Goal: Task Accomplishment & Management: Complete application form

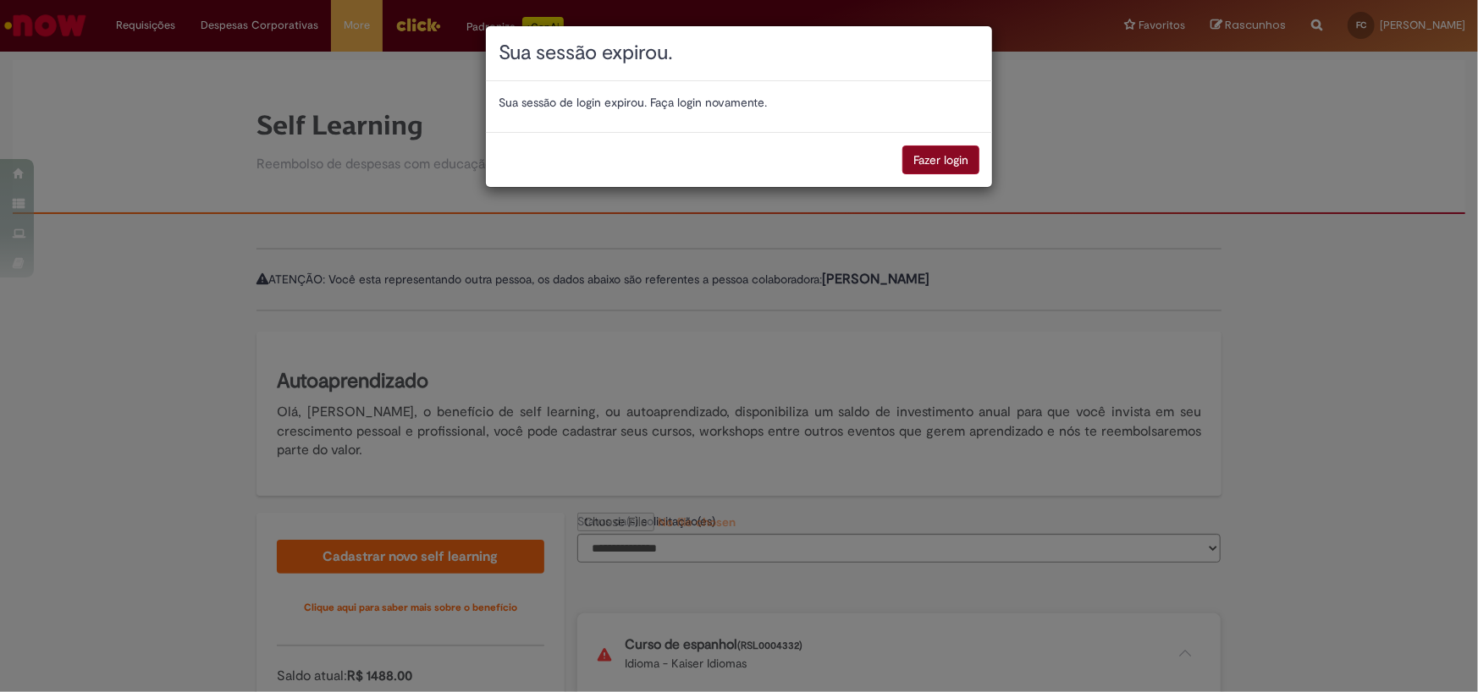
scroll to position [217, 0]
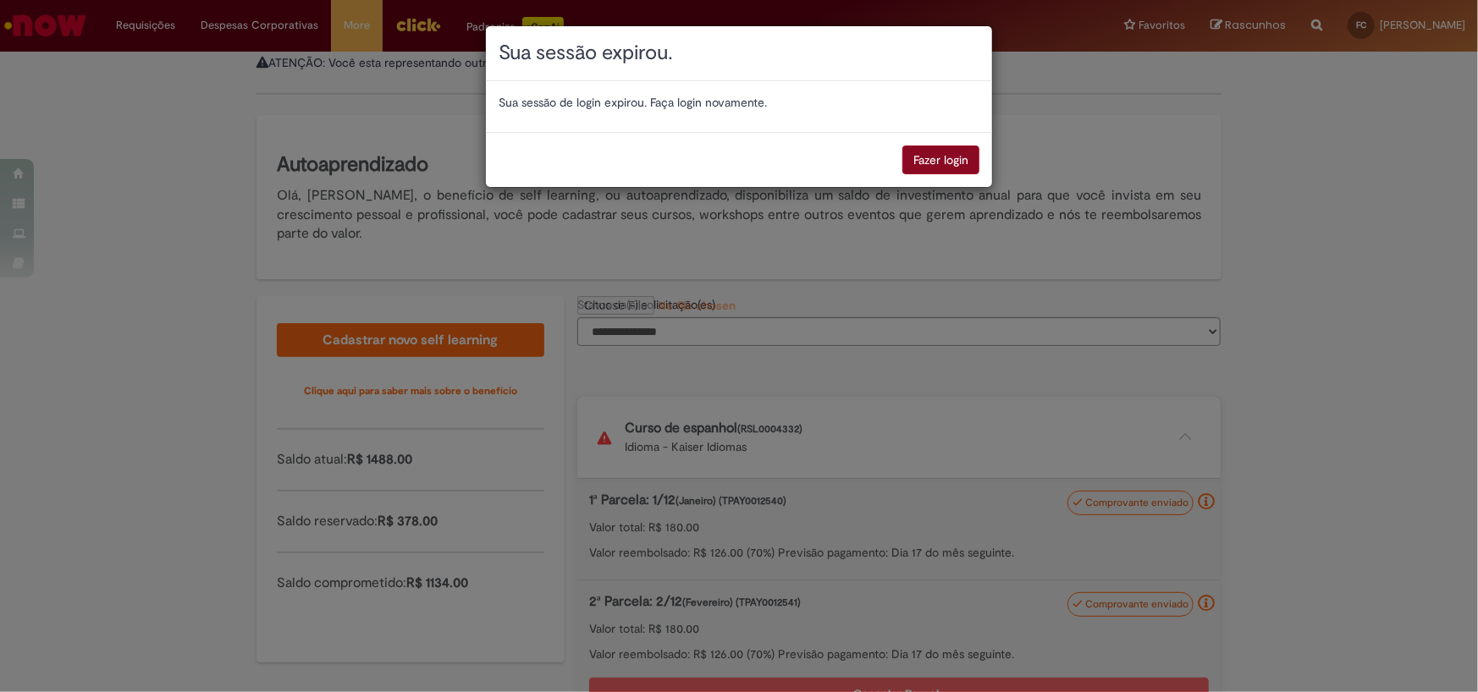
click at [944, 155] on button "Fazer login" at bounding box center [940, 160] width 77 height 29
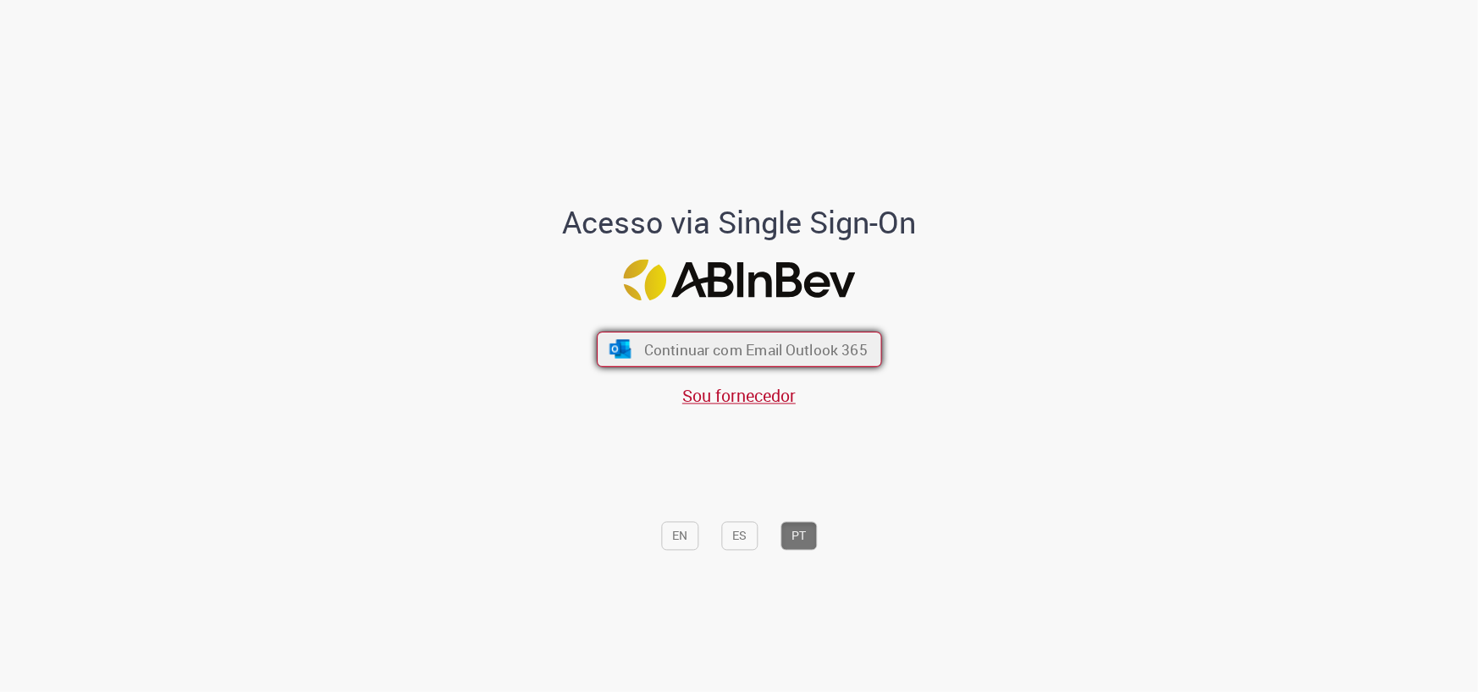
click at [725, 361] on button "Continuar com Email Outlook 365" at bounding box center [739, 350] width 285 height 36
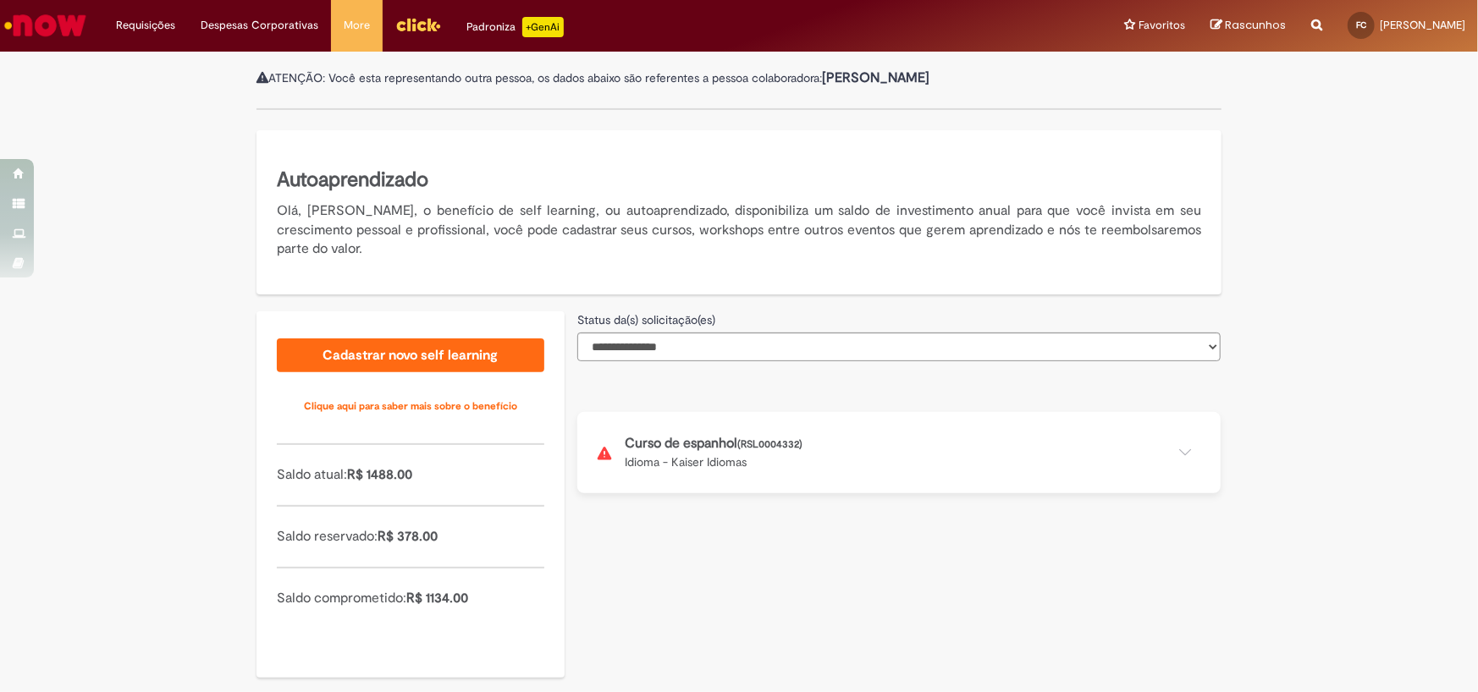
scroll to position [220, 0]
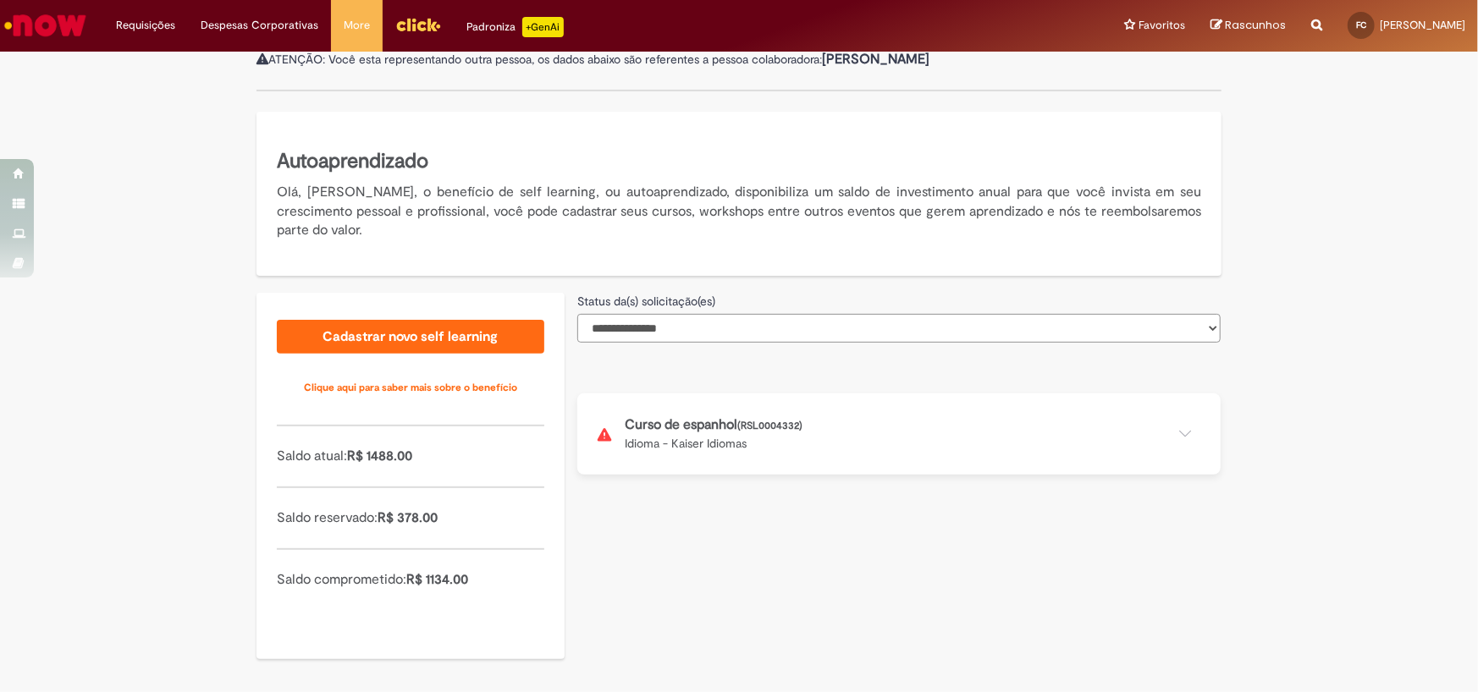
click at [696, 326] on select "**********" at bounding box center [898, 328] width 643 height 29
click at [497, 246] on div "Olá, [PERSON_NAME], o benefício de self learning, ou autoaprendizado, disponibi…" at bounding box center [739, 216] width 950 height 67
click at [744, 425] on button at bounding box center [898, 434] width 643 height 81
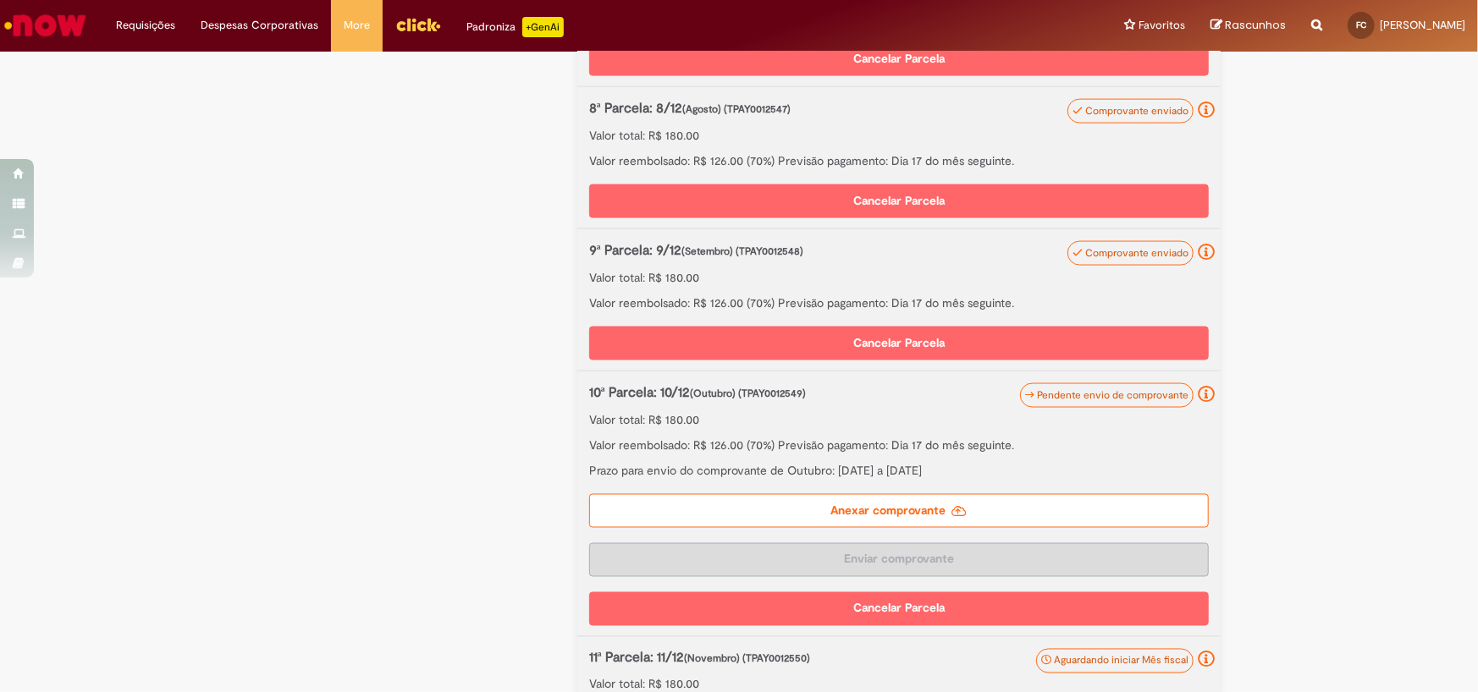
scroll to position [1574, 0]
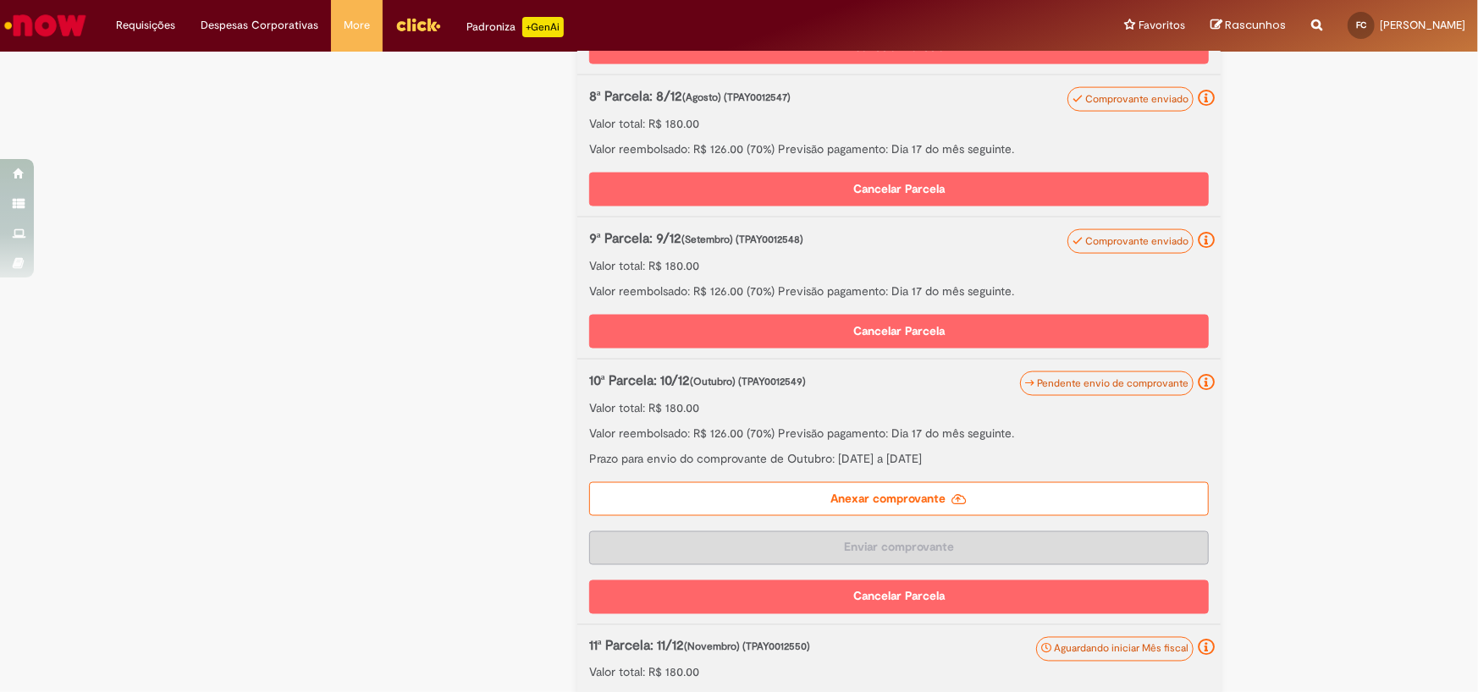
click at [857, 493] on label "Anexar comprovante" at bounding box center [898, 499] width 619 height 34
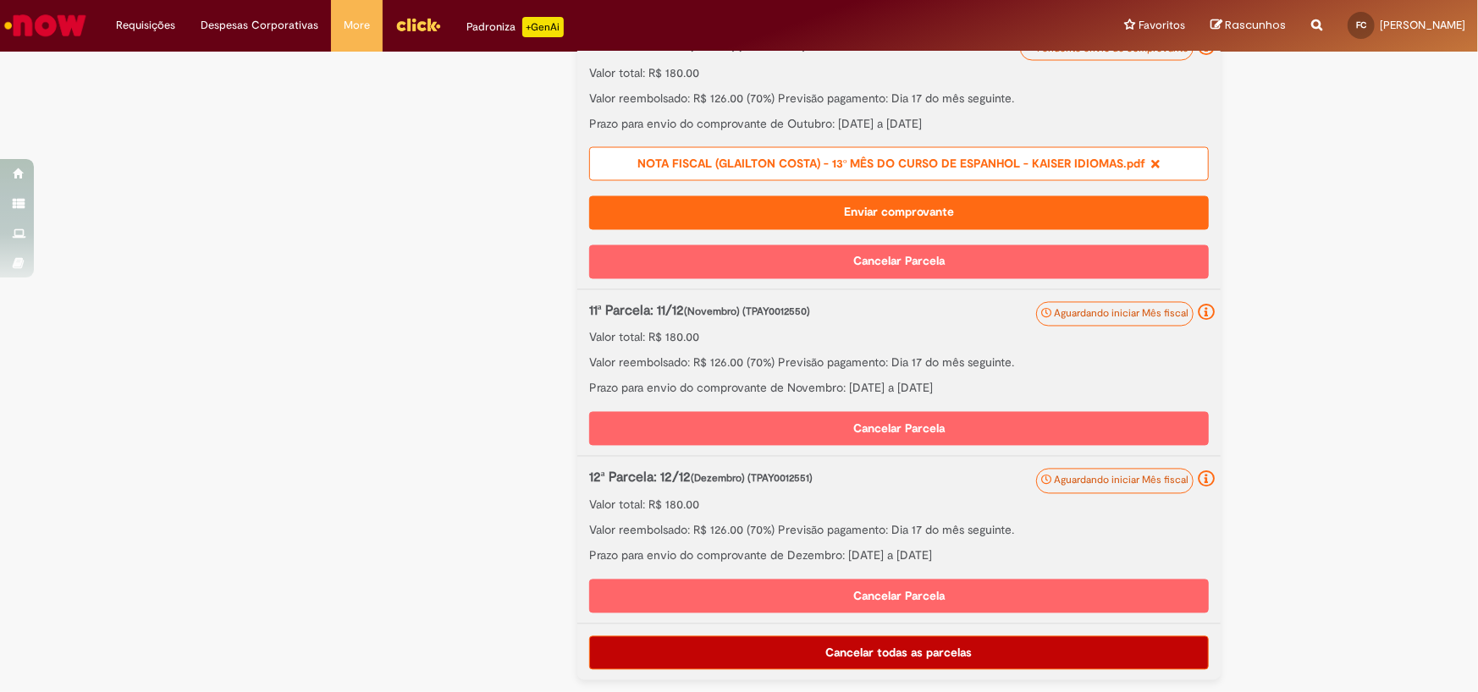
scroll to position [1740, 0]
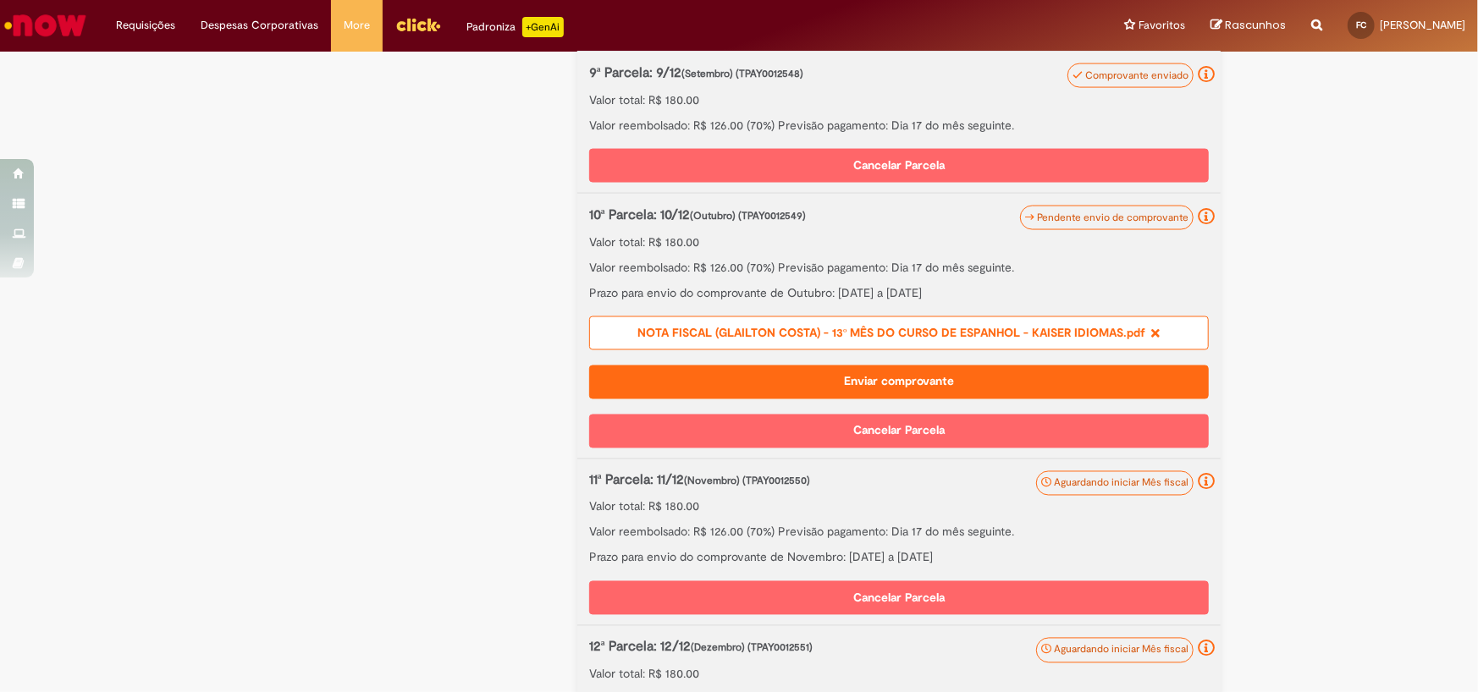
click at [885, 378] on button "Enviar comprovante" at bounding box center [898, 383] width 619 height 34
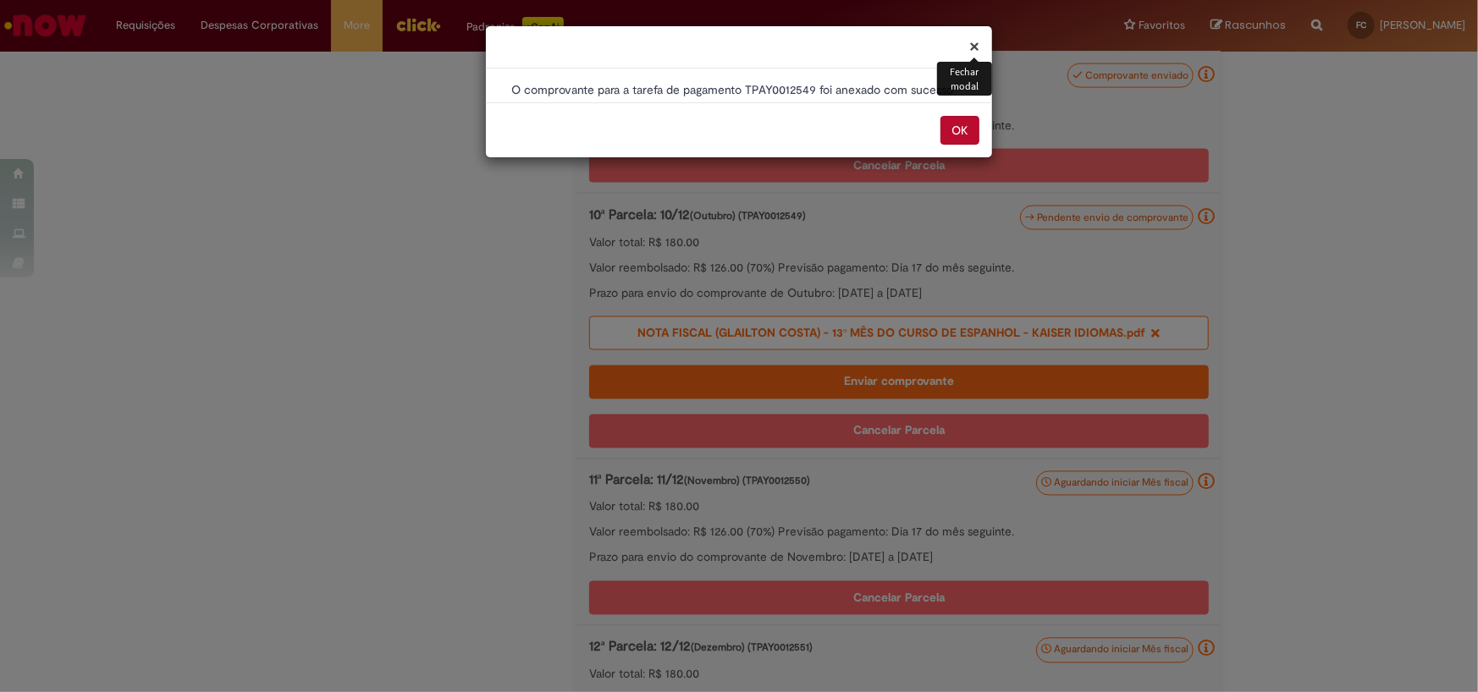
click at [954, 129] on button "OK" at bounding box center [959, 130] width 39 height 29
